Goal: Task Accomplishment & Management: Manage account settings

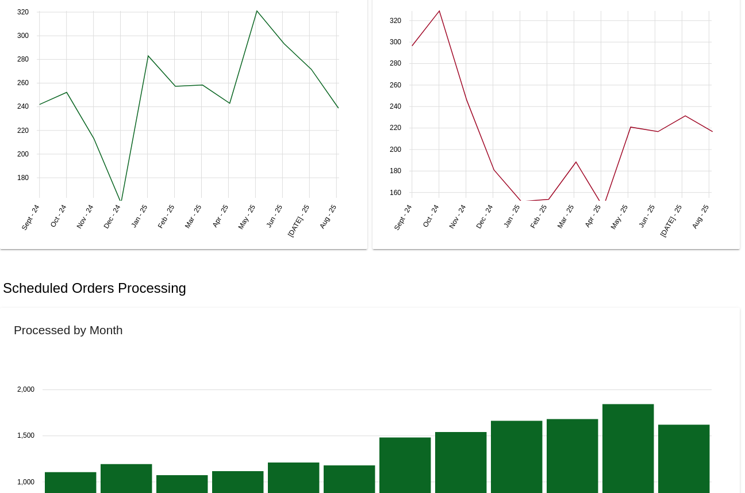
scroll to position [609, 0]
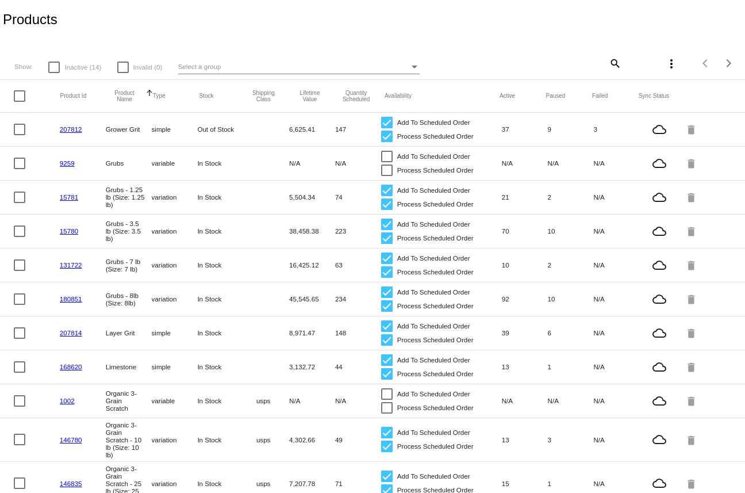
click at [233, 64] on div "Select a group" at bounding box center [293, 67] width 231 height 14
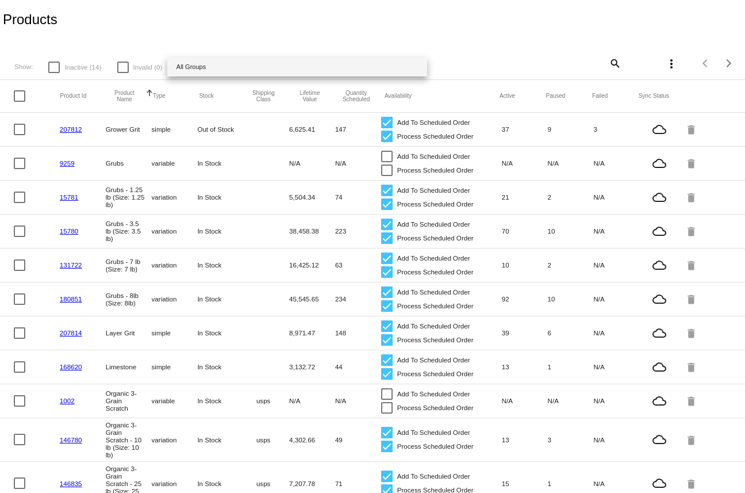
click at [184, 20] on div at bounding box center [372, 246] width 745 height 493
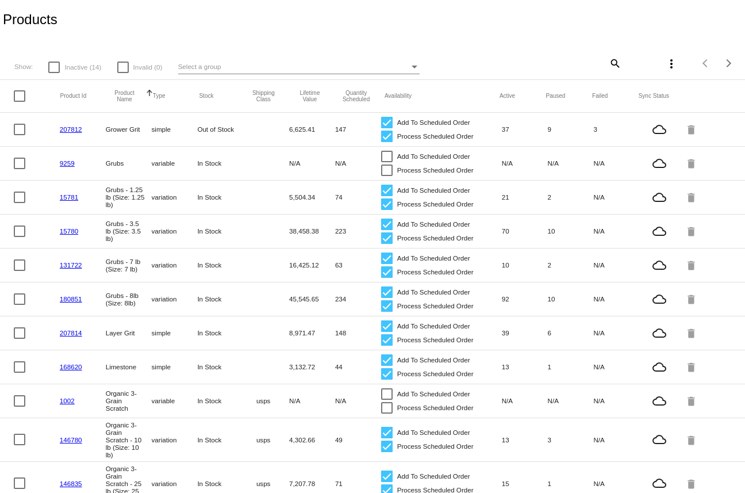
click at [184, 21] on div "Products" at bounding box center [372, 19] width 745 height 39
click at [75, 72] on span "Inactive (14)" at bounding box center [82, 67] width 37 height 14
click at [54, 73] on input "Inactive (14)" at bounding box center [53, 73] width 1 height 1
click at [75, 72] on span "Inactive (14)" at bounding box center [82, 67] width 37 height 14
click at [54, 73] on input "Inactive (14)" at bounding box center [53, 73] width 1 height 1
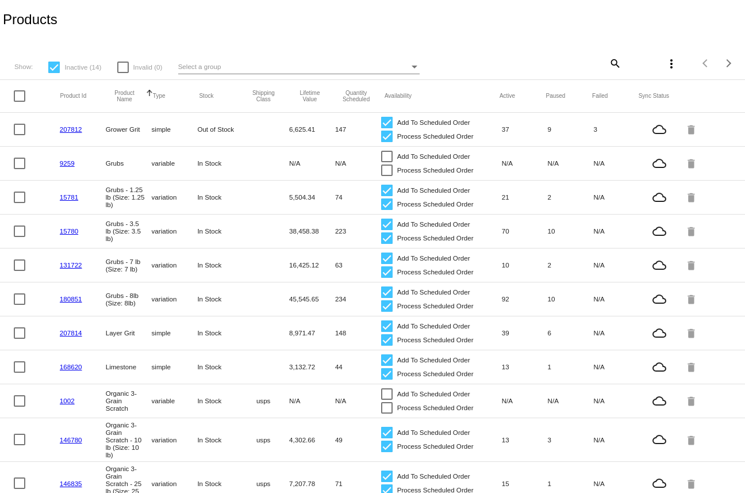
checkbox input "false"
click at [347, 8] on div "Products" at bounding box center [372, 19] width 745 height 39
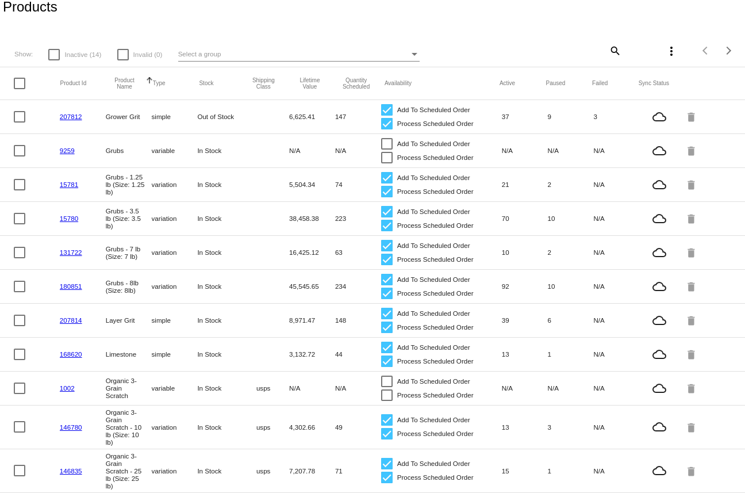
click at [677, 47] on mat-icon "more_vert" at bounding box center [671, 51] width 14 height 14
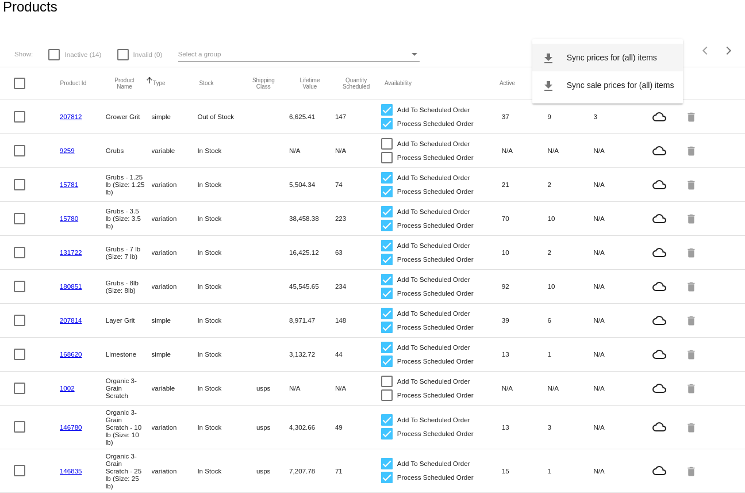
click at [611, 53] on span "Sync prices for (all) items" at bounding box center [612, 57] width 90 height 9
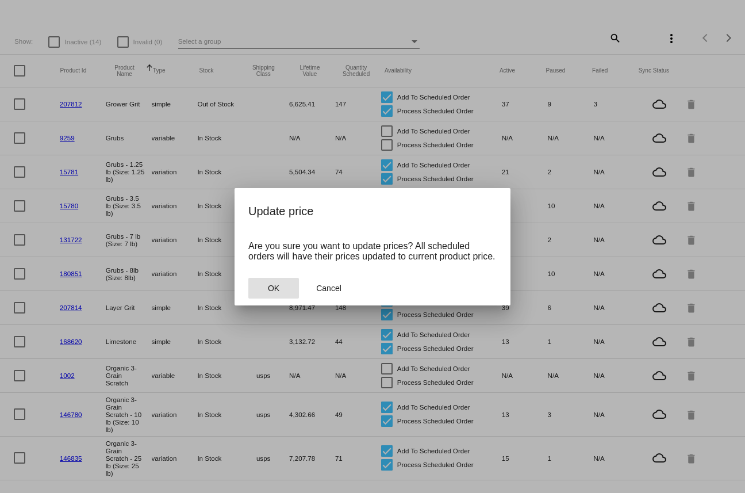
click at [270, 287] on button "OK" at bounding box center [273, 288] width 51 height 21
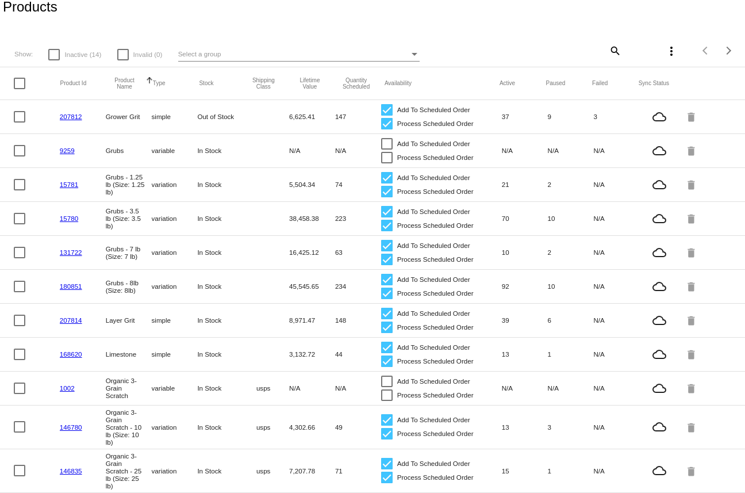
click at [232, 55] on div "Select a group" at bounding box center [293, 54] width 231 height 14
click at [737, 47] on div at bounding box center [372, 246] width 745 height 493
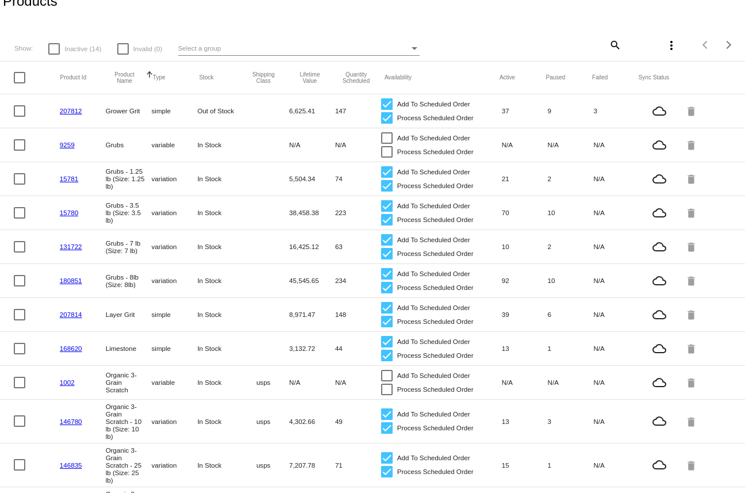
scroll to position [0, 0]
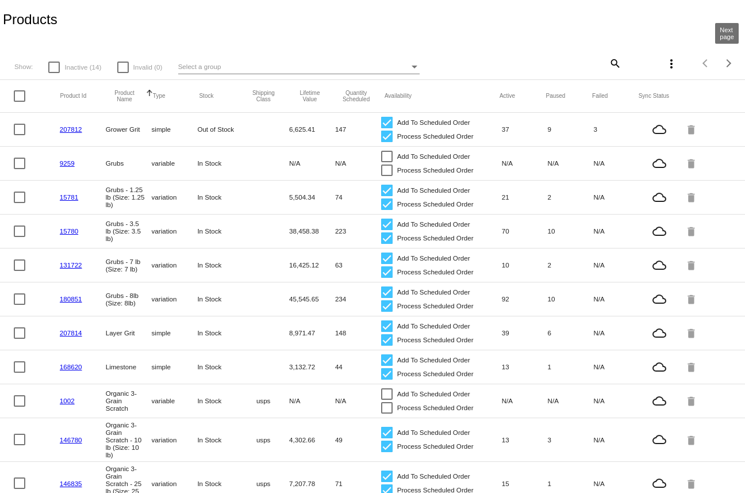
click at [731, 54] on button "Next page" at bounding box center [728, 63] width 23 height 23
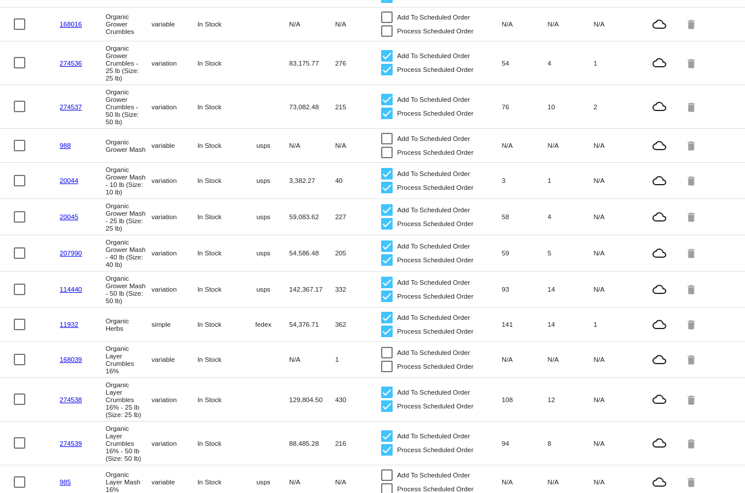
scroll to position [7, 0]
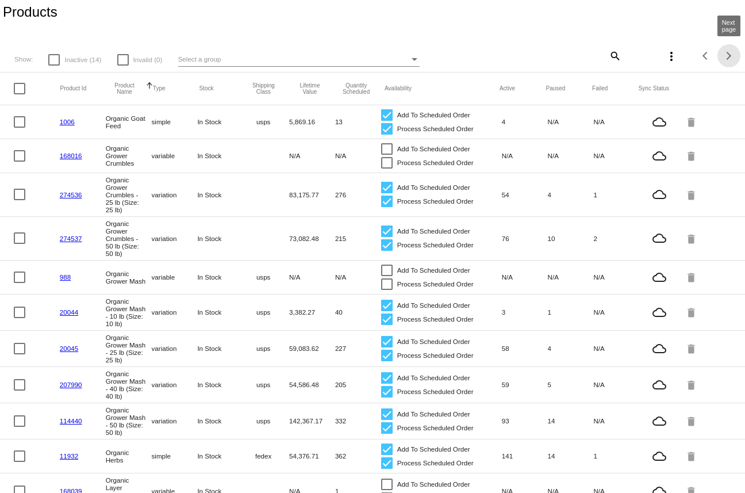
click at [729, 55] on div "Next page" at bounding box center [727, 56] width 8 height 8
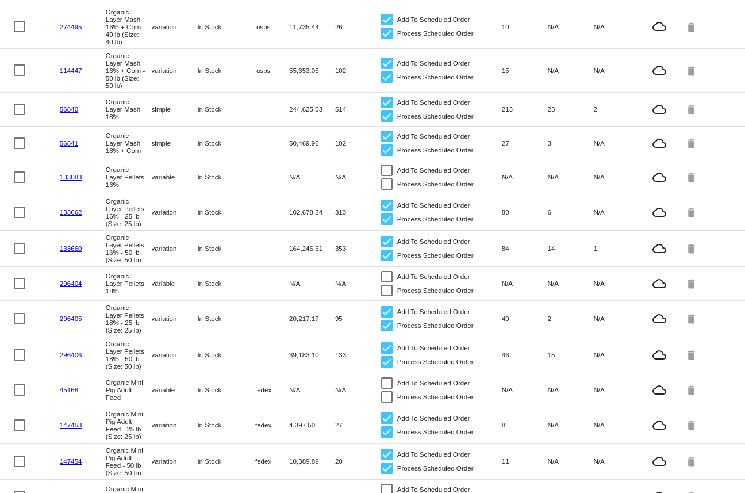
scroll to position [0, 0]
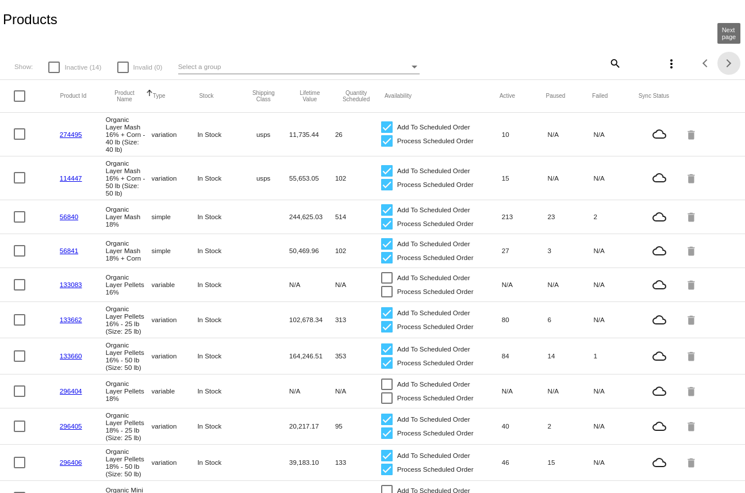
click at [735, 60] on span "Next page" at bounding box center [728, 63] width 23 height 6
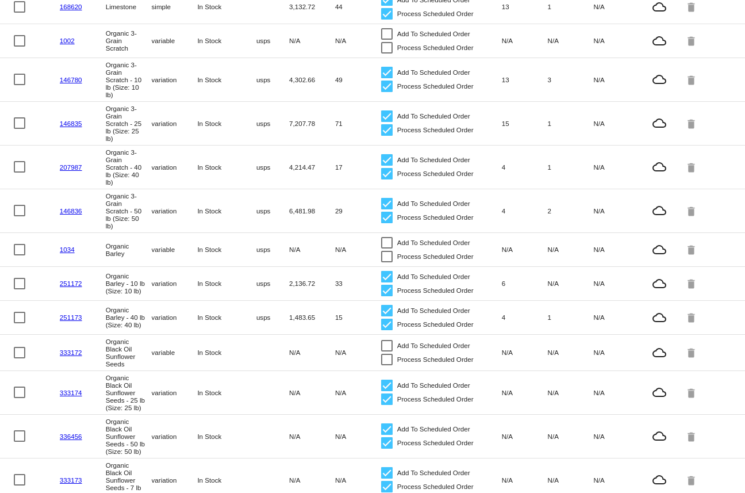
scroll to position [424, 0]
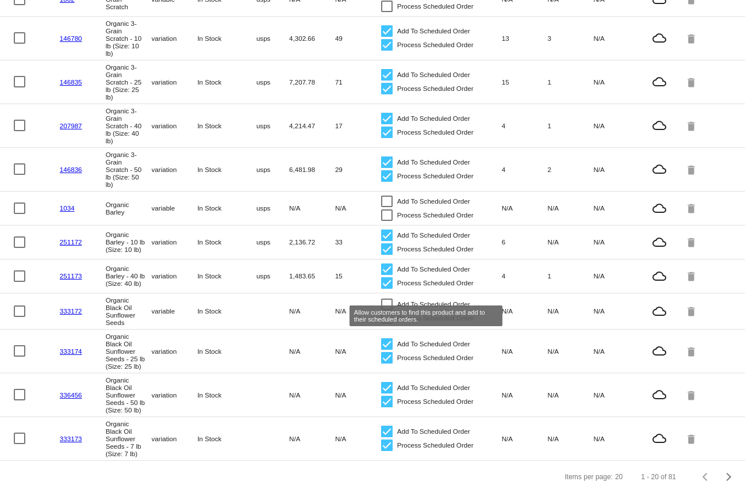
click at [386, 298] on div at bounding box center [386, 303] width 11 height 11
click at [386, 310] on input "Add To Scheduled Order" at bounding box center [386, 310] width 1 height 1
checkbox input "true"
click at [69, 307] on link "333172" at bounding box center [71, 310] width 22 height 7
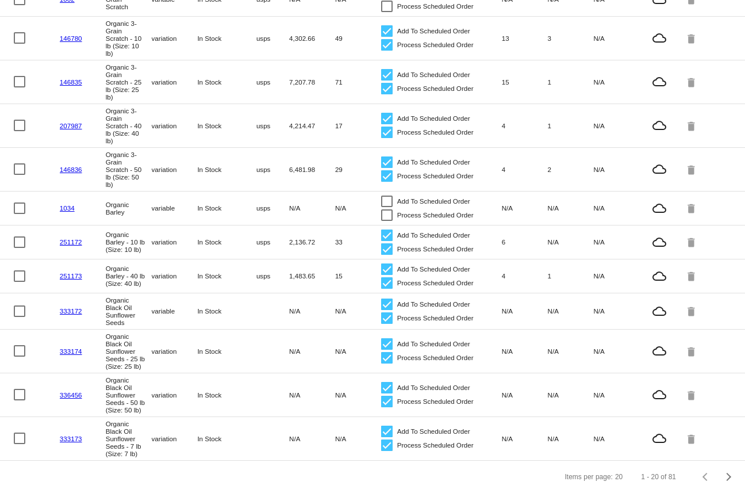
scroll to position [410, 0]
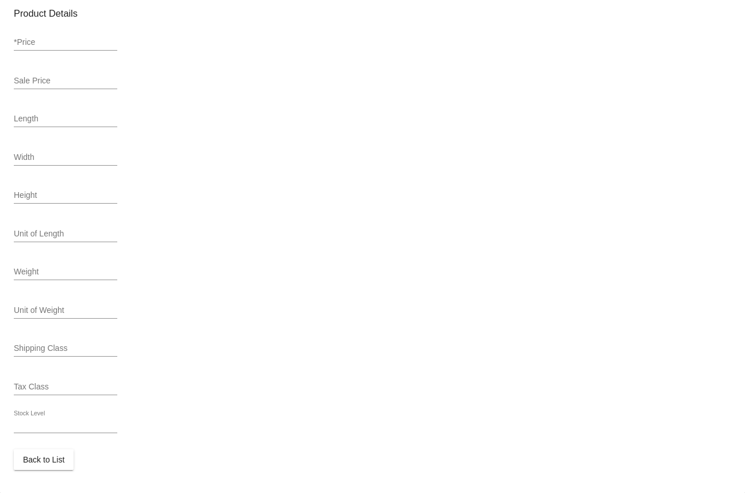
type input "variable"
type input "333172"
type input "Organic Black Oil Sunflower Seeds"
type input "0"
type input "In Stock"
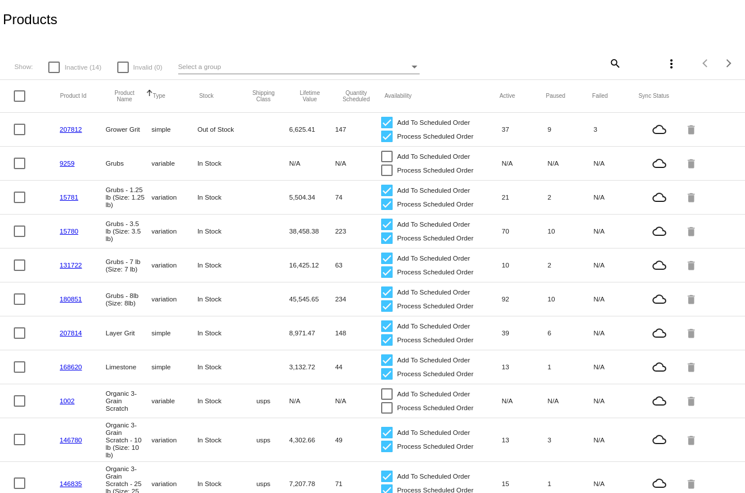
click at [67, 442] on link "146780" at bounding box center [71, 439] width 22 height 7
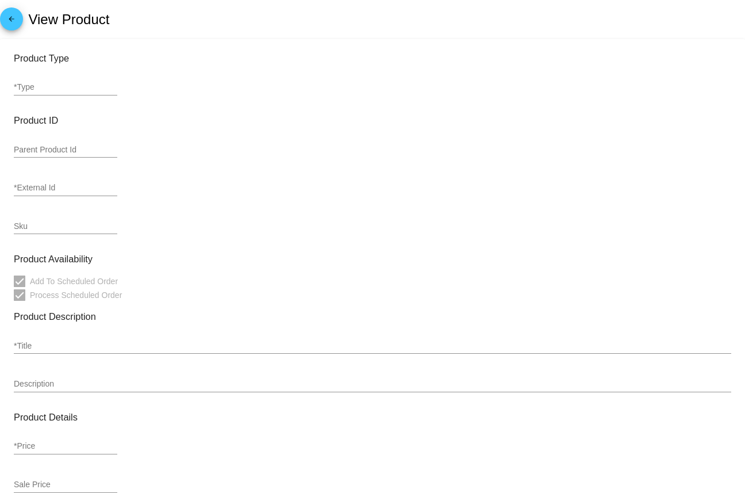
type input "variation"
type input "434708"
type input "146780"
type input "2010-10"
type input "Organic 3-Grain Scratch - 10 lb (Size: 10 lb)"
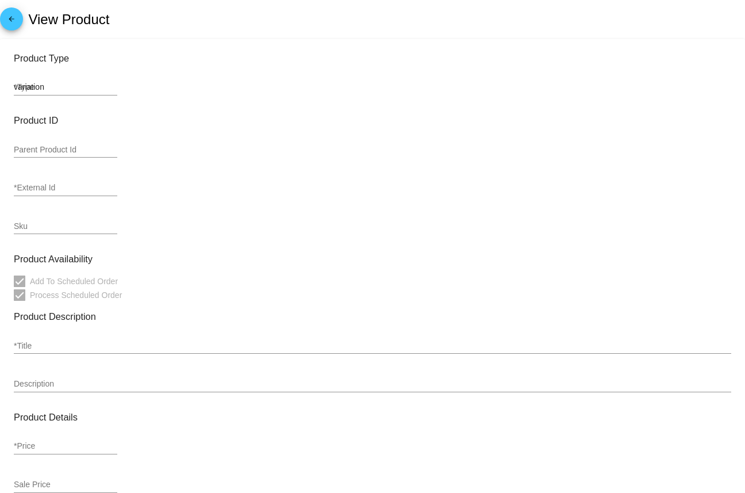
type input "24.99"
type input "23.74"
type input "11.9"
type input "5.4"
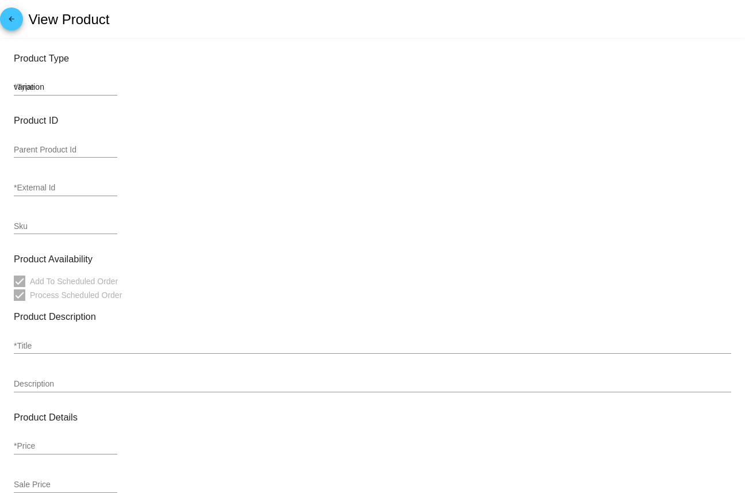
type input "10"
type input "usps"
type input "In Stock"
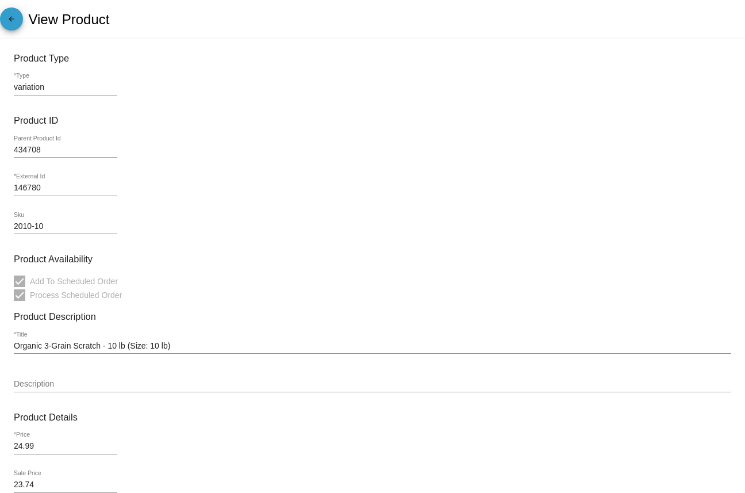
click at [3, 15] on link "arrow_back" at bounding box center [11, 18] width 23 height 23
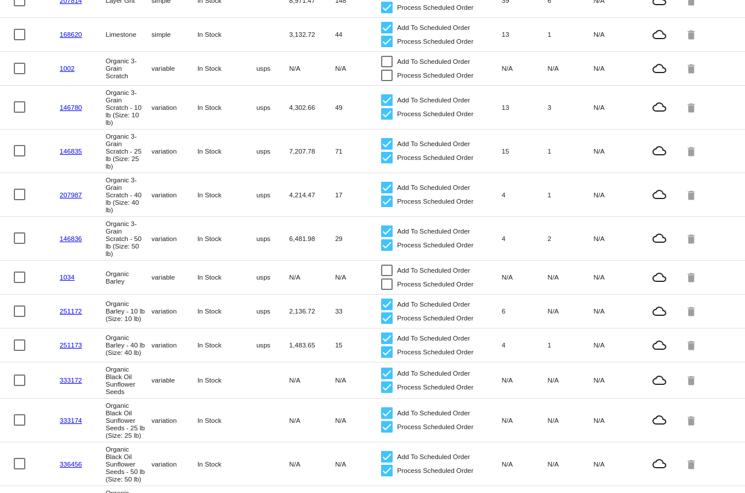
scroll to position [424, 0]
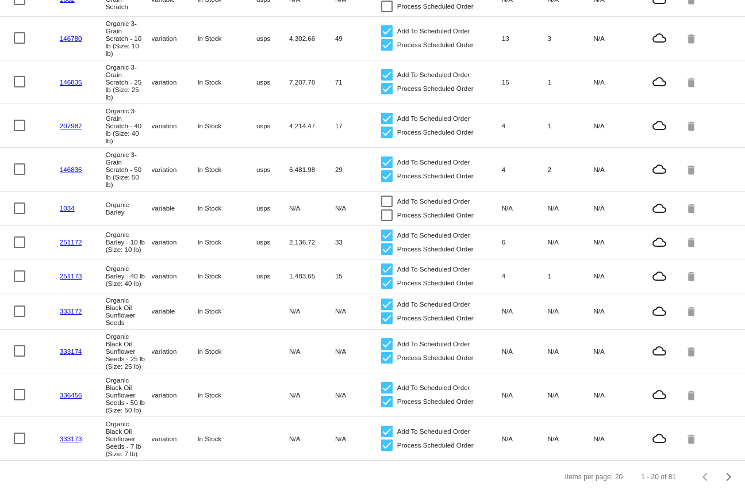
click at [78, 347] on link "333174" at bounding box center [71, 350] width 22 height 7
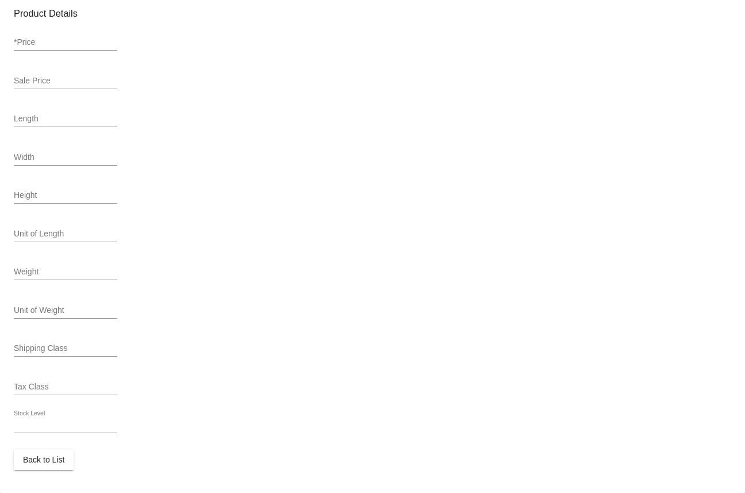
scroll to position [410, 0]
type input "variation"
type input "539767"
type input "333174"
type input "8900-25"
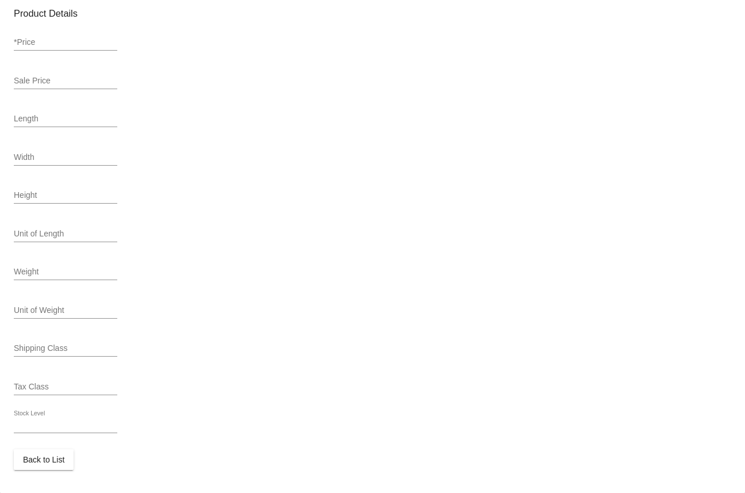
type input "Organic Black Oil Sunflower Seeds - 25 lb (Size: 25 lb)"
type input "79.99"
type input "75.99"
type input "In Stock"
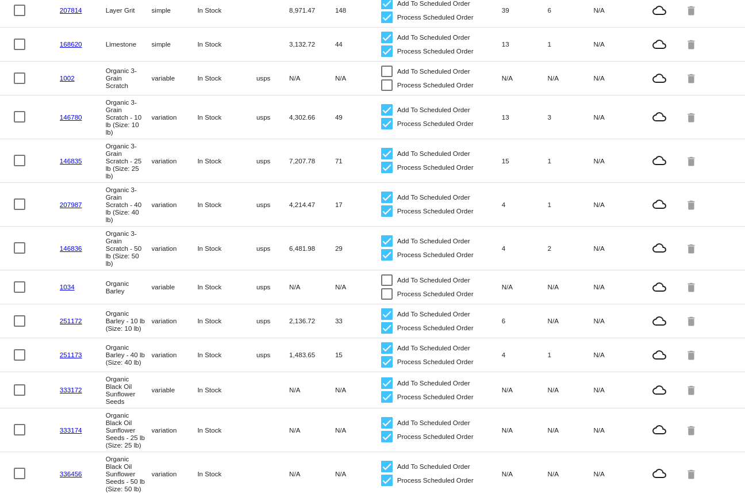
scroll to position [424, 0]
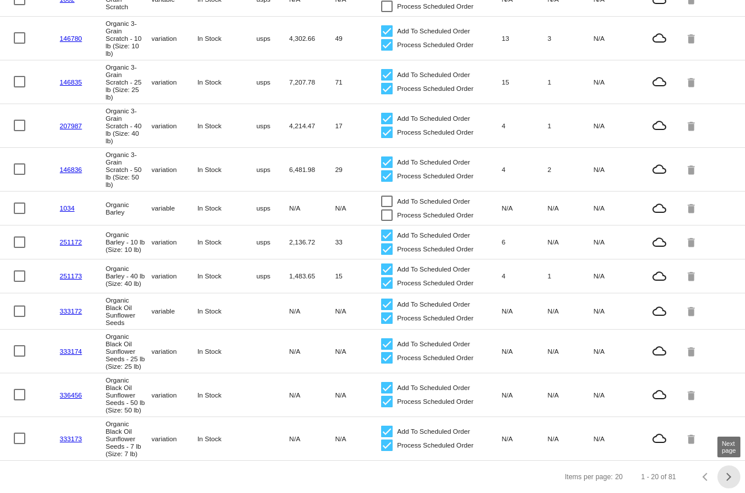
click at [727, 476] on div "Next page" at bounding box center [727, 477] width 8 height 8
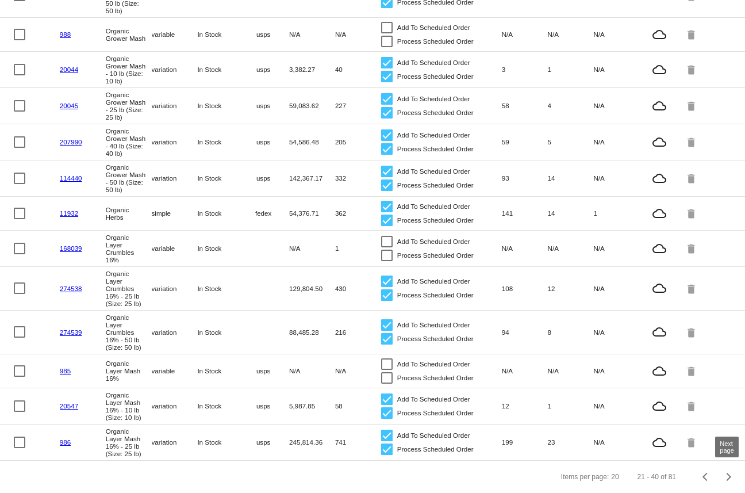
scroll to position [422, 0]
click at [731, 474] on span "Next page" at bounding box center [728, 477] width 23 height 6
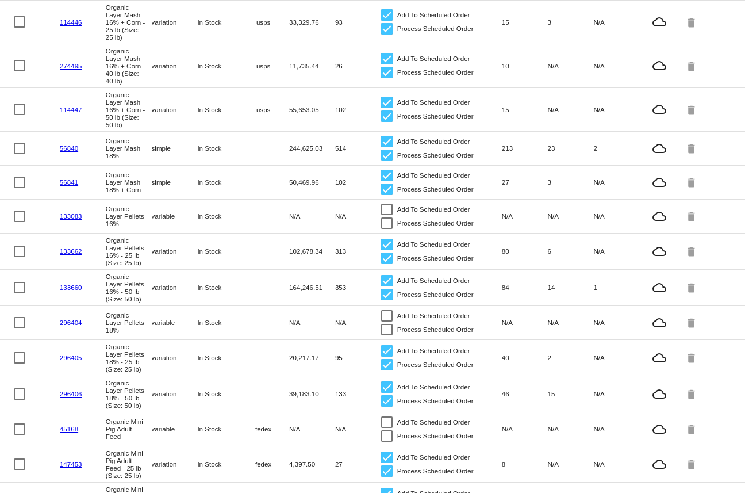
scroll to position [119, 0]
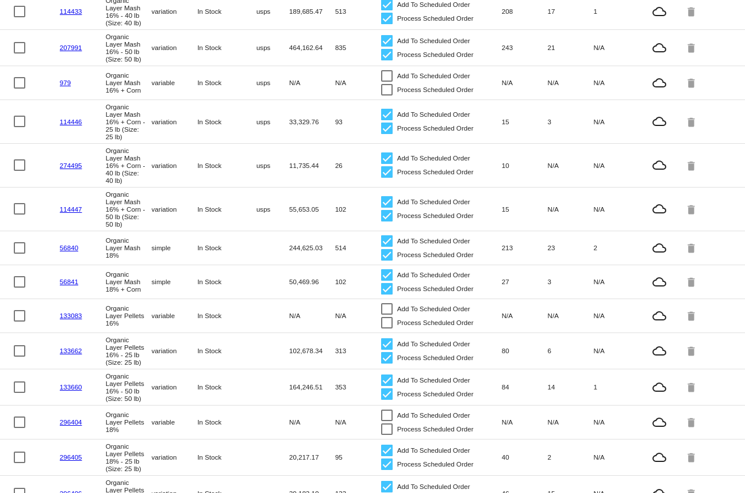
click at [72, 354] on link "133662" at bounding box center [71, 350] width 22 height 7
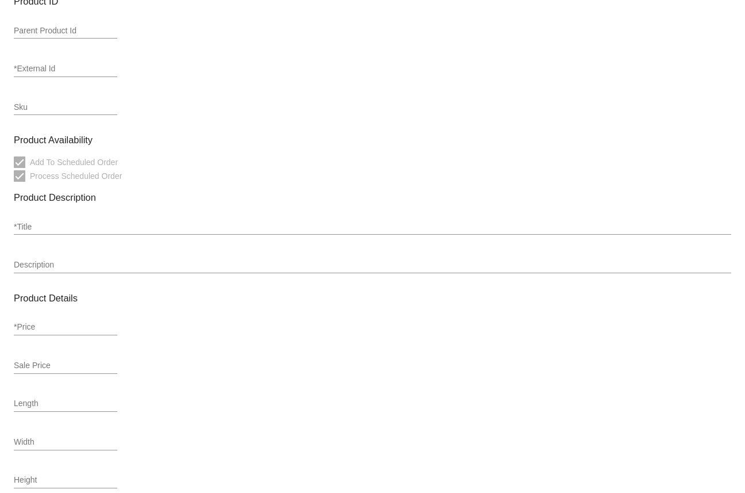
type input "variation"
type input "434726"
type input "133662"
type input "2024-25"
type input "Organic Layer Pellets 16% - 25 lb (Size: 25 lb)"
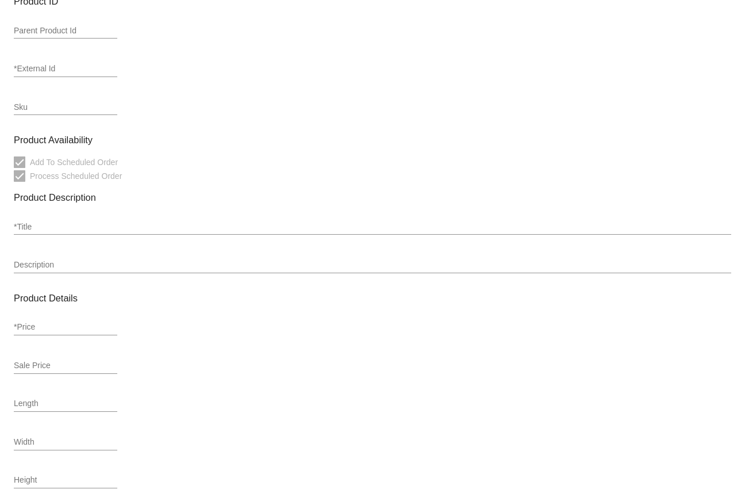
type input "44.99"
type input "42.74"
type input "11.9"
type input "2.5"
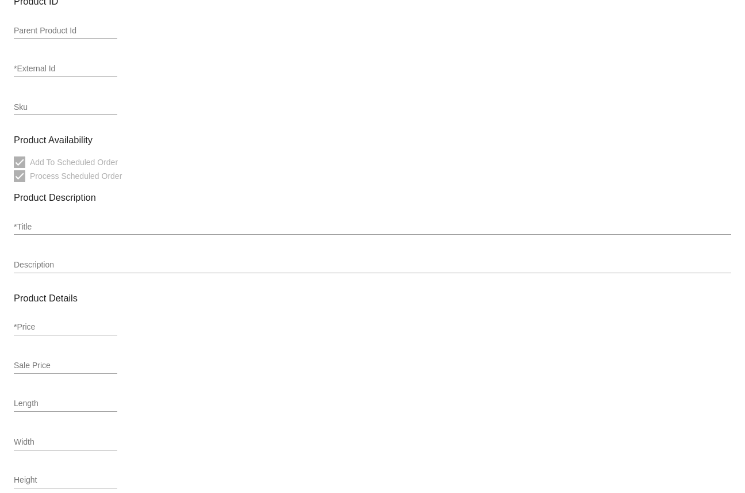
type input "25"
type input "In Stock"
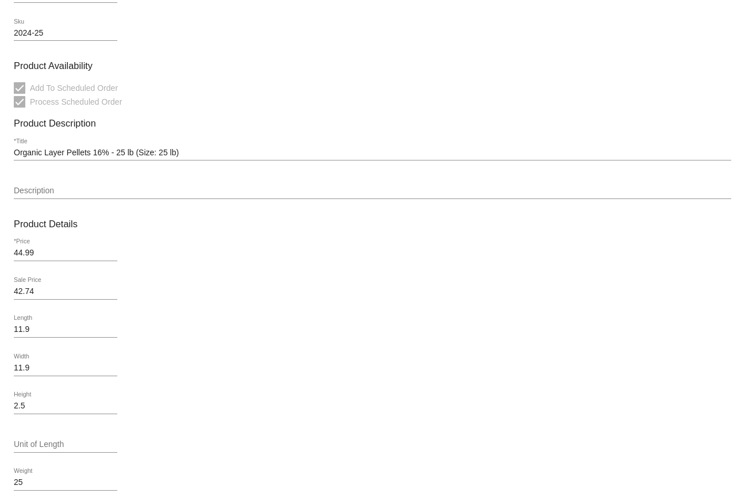
scroll to position [187, 0]
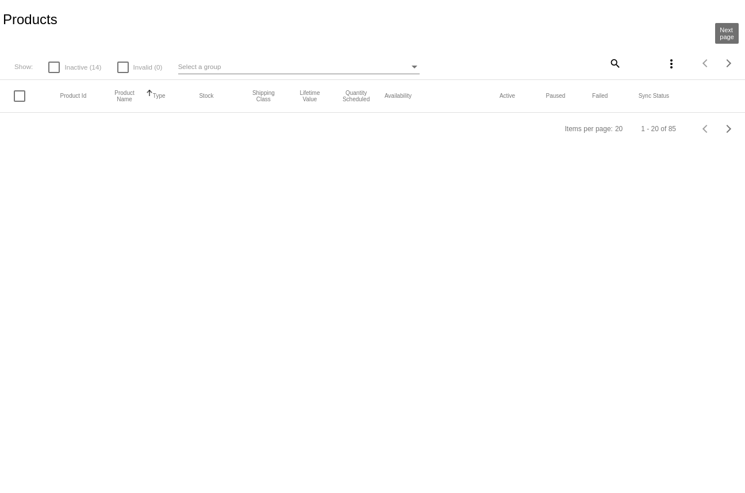
click at [732, 66] on button "Next page" at bounding box center [728, 63] width 23 height 23
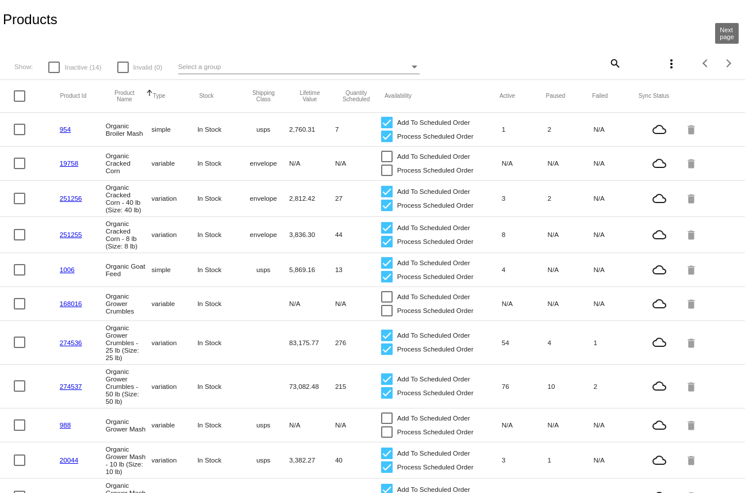
click at [732, 66] on button "Next page" at bounding box center [728, 63] width 23 height 23
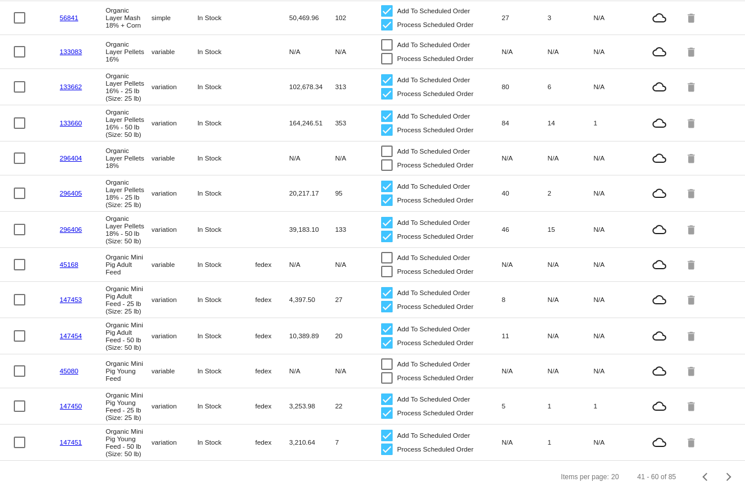
scroll to position [414, 0]
click at [730, 475] on span "Next page" at bounding box center [728, 477] width 23 height 6
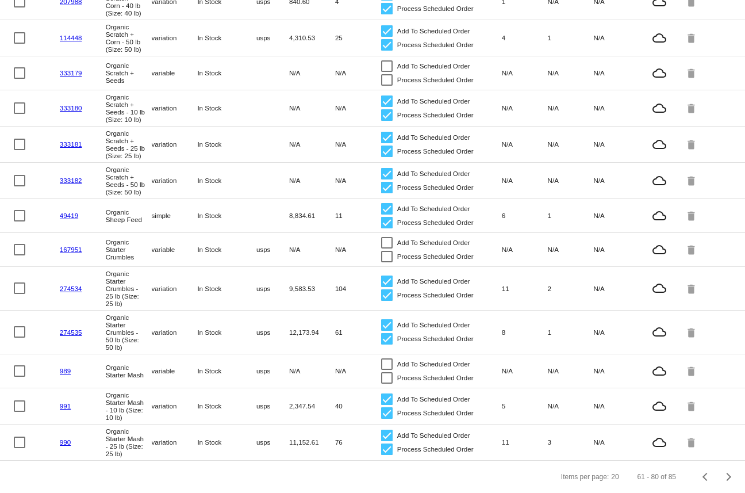
scroll to position [371, 0]
click at [64, 112] on link "333180" at bounding box center [71, 107] width 22 height 7
click at [392, 60] on div at bounding box center [386, 65] width 11 height 11
click at [387, 72] on input "Add To Scheduled Order" at bounding box center [386, 72] width 1 height 1
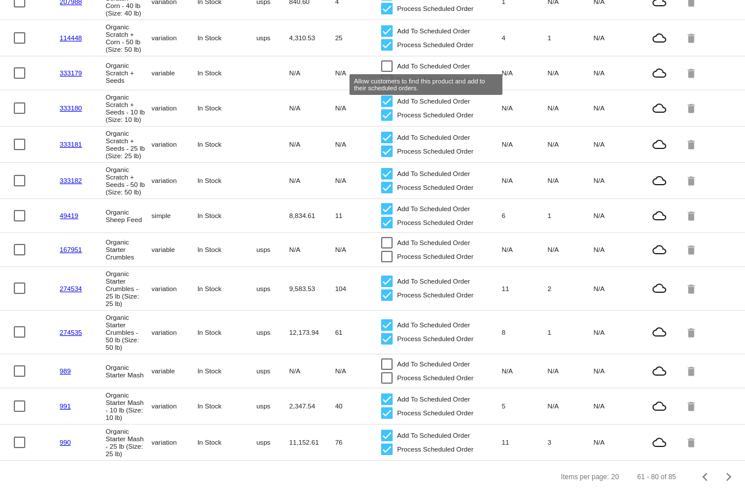
checkbox input "true"
click at [68, 184] on link "333182" at bounding box center [71, 179] width 22 height 7
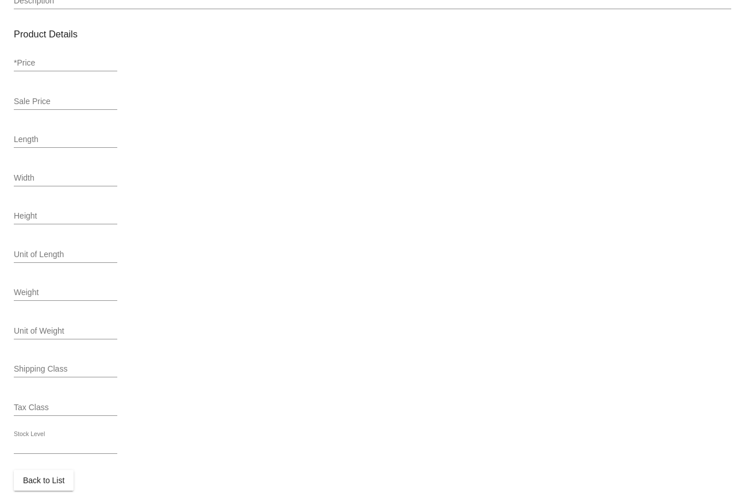
type input "variation"
type input "539771"
type input "333182"
type input "2019-25_X2"
type input "Organic Scratch + Seeds - 50 lb (Size: 50 lb)"
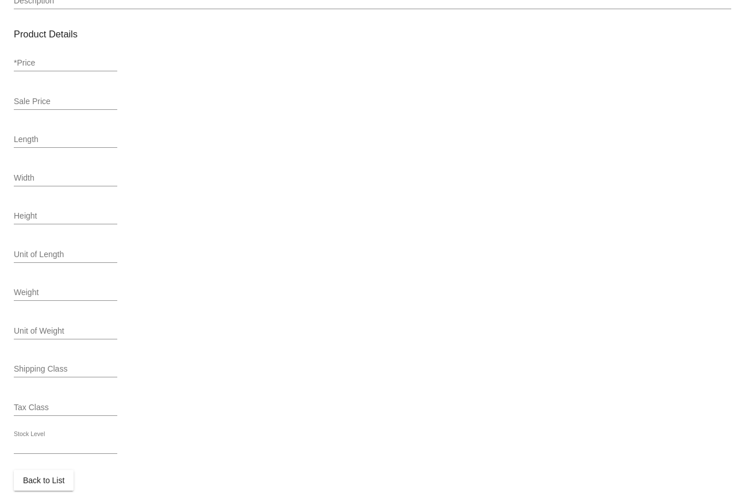
type input "94.99"
type input "90.24"
type input "In Stock"
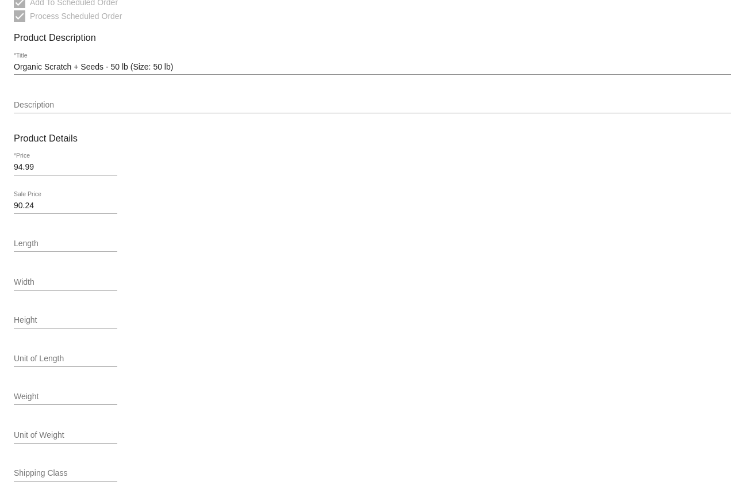
scroll to position [272, 0]
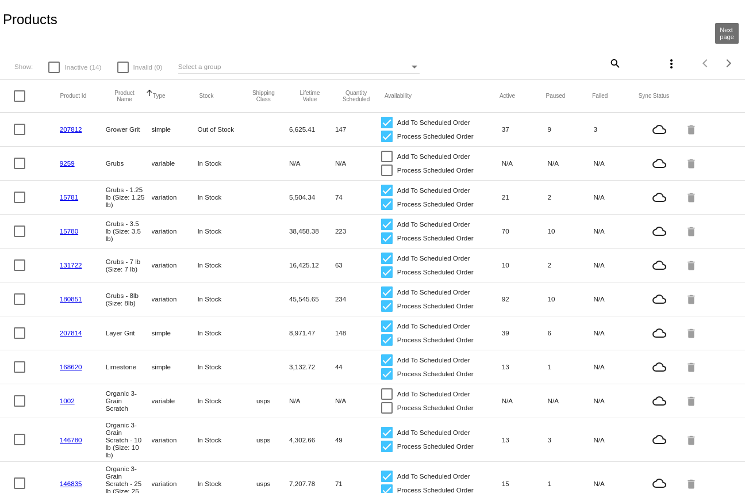
click at [732, 68] on button "Next page" at bounding box center [728, 63] width 23 height 23
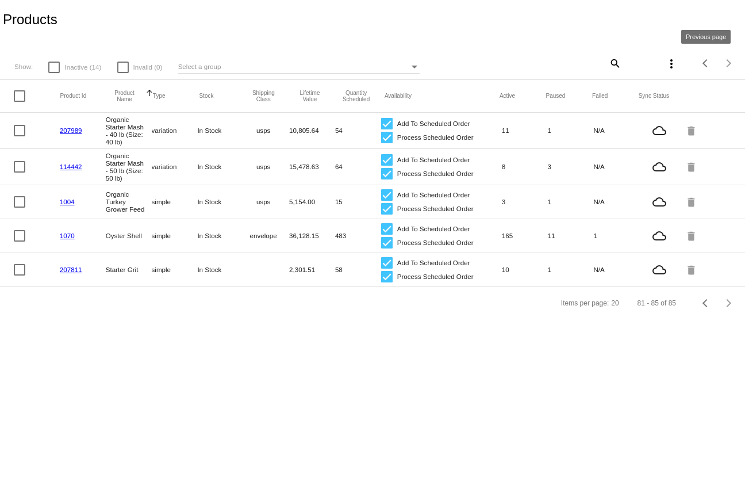
click at [704, 66] on button "Previous page" at bounding box center [705, 63] width 23 height 23
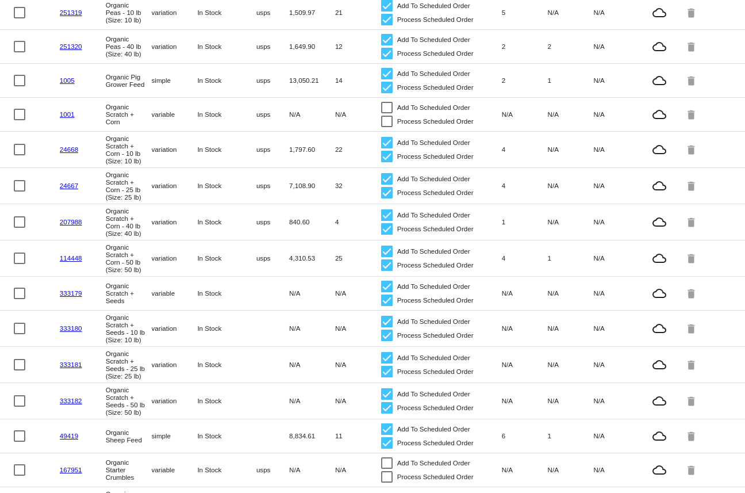
scroll to position [155, 0]
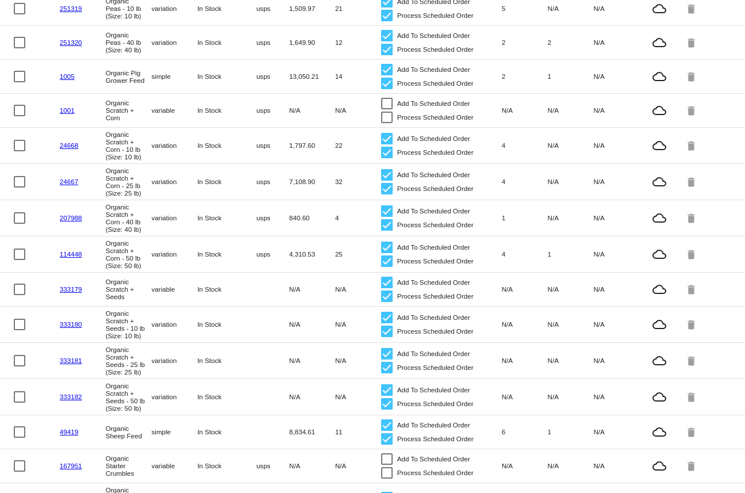
click at [67, 328] on link "333180" at bounding box center [71, 323] width 22 height 7
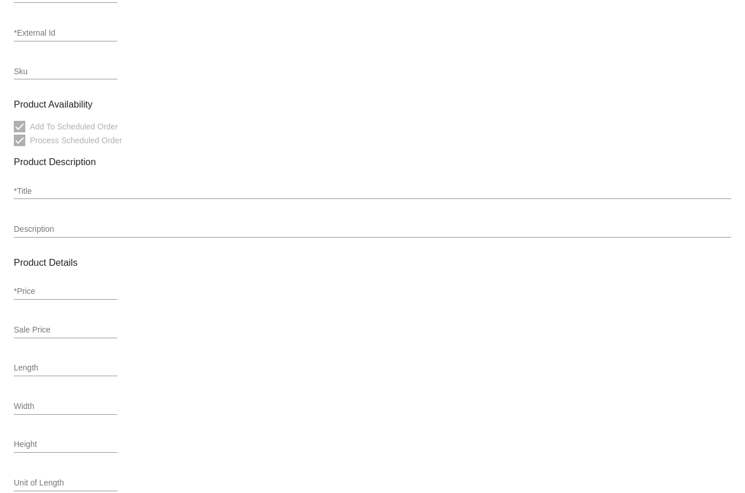
type input "variation"
type input "539771"
type input "333180"
type input "2019-10"
type input "Organic Scratch + Seeds - 10 lb (Size: 10 lb)"
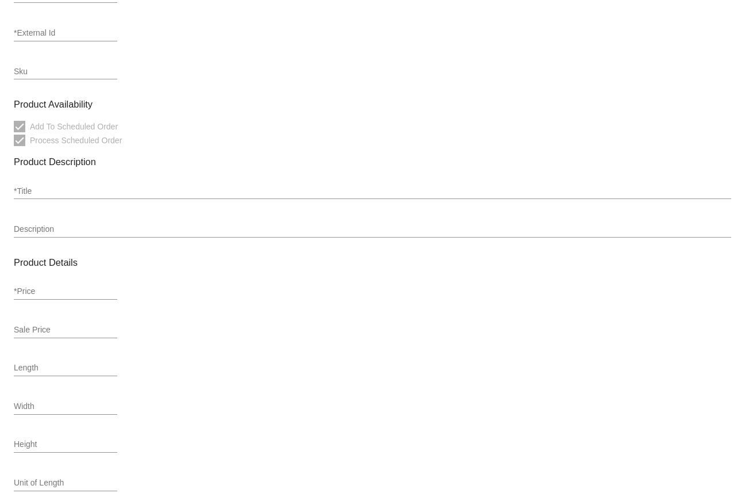
type input "27.99"
type input "26.59"
type input "10"
type input "In Stock"
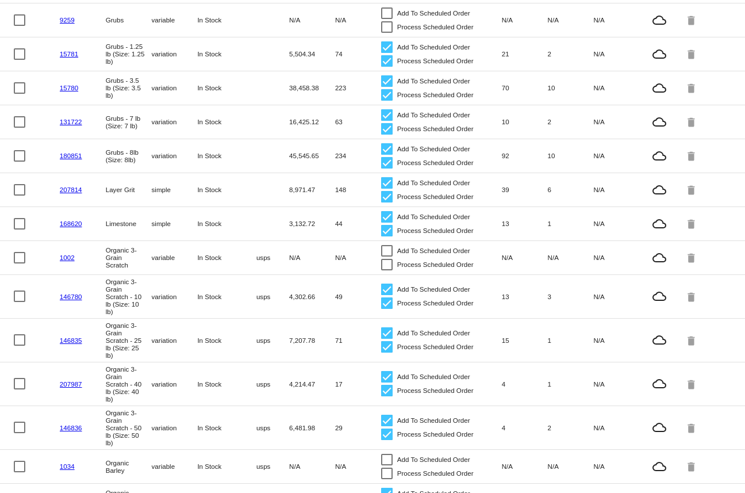
scroll to position [150, 0]
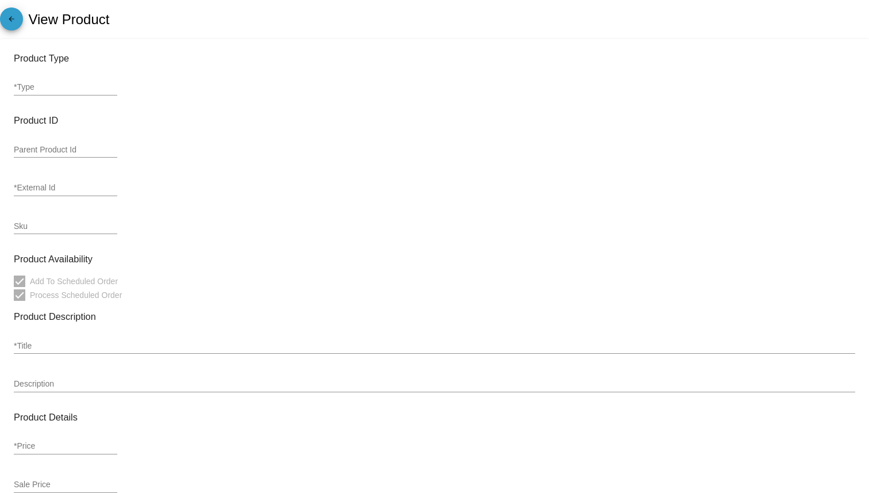
click at [20, 18] on link "arrow_back" at bounding box center [11, 18] width 23 height 23
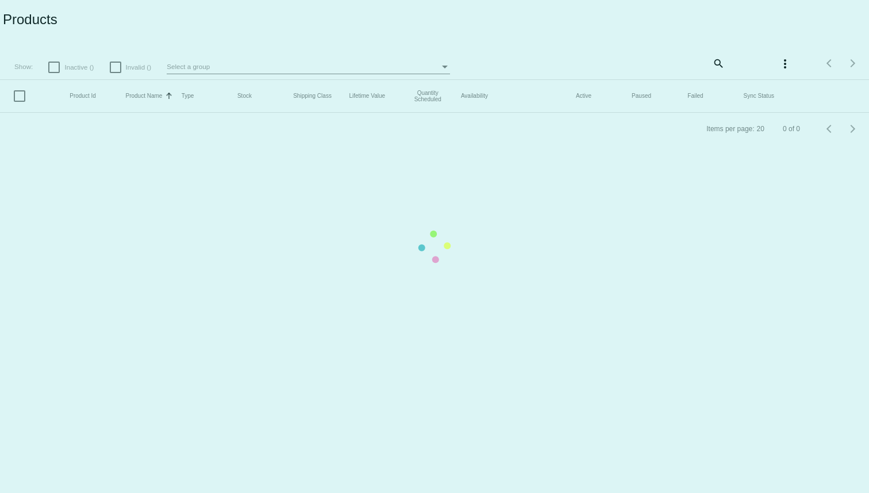
click at [669, 113] on mat-table "Product Id Product Name Sorted by ProductName ascending Type Stock Shipping Cla…" at bounding box center [434, 96] width 869 height 33
